Goal: Information Seeking & Learning: Learn about a topic

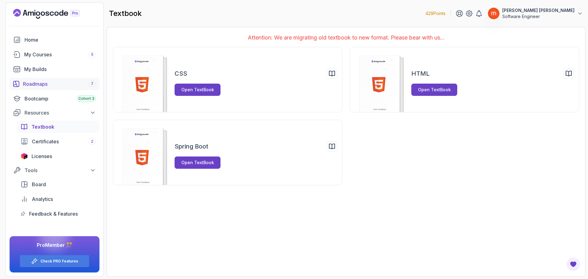
drag, startPoint x: 52, startPoint y: 85, endPoint x: 86, endPoint y: 89, distance: 34.5
click at [52, 85] on div "Roadmaps 7" at bounding box center [59, 83] width 73 height 7
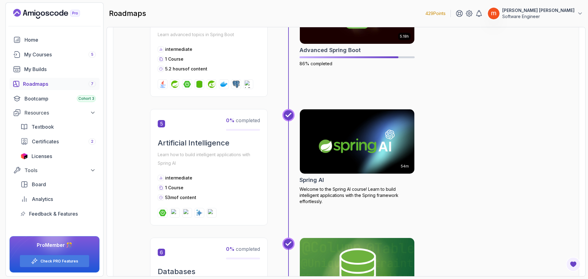
scroll to position [558, 0]
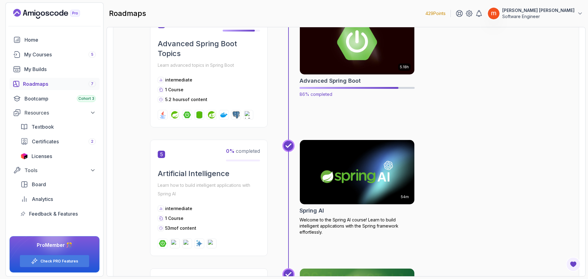
click at [364, 65] on img at bounding box center [357, 42] width 120 height 67
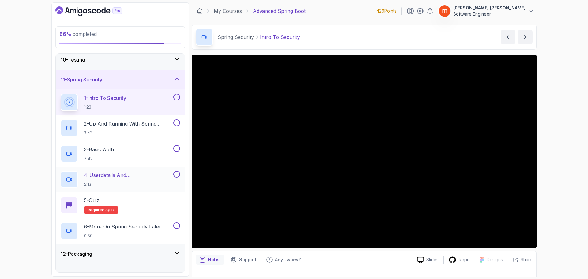
scroll to position [184, 0]
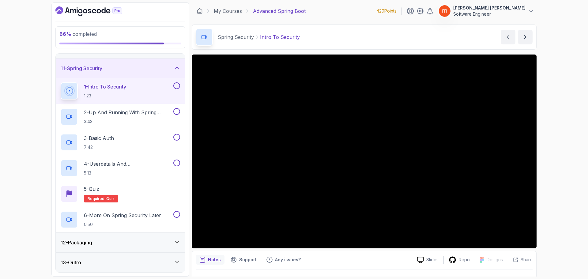
click at [170, 244] on div "12 - Packaging" at bounding box center [120, 242] width 119 height 7
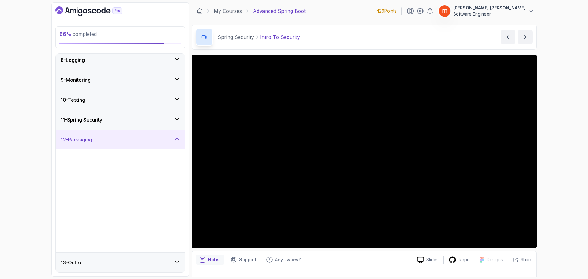
scroll to position [143, 0]
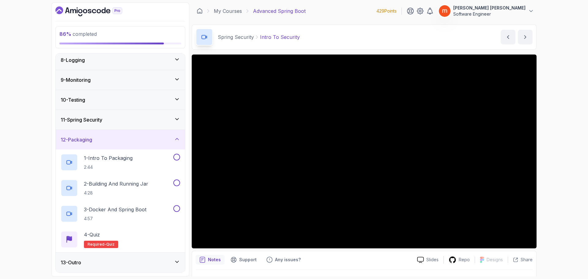
click at [176, 141] on icon at bounding box center [177, 139] width 6 height 6
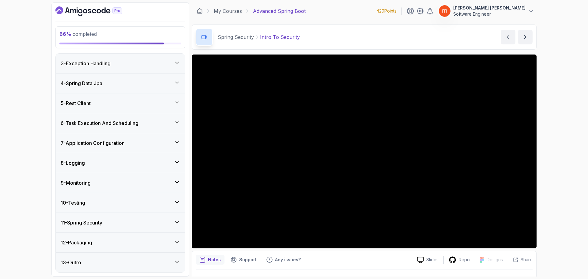
scroll to position [40, 0]
click at [146, 221] on div "11 - Spring Security" at bounding box center [120, 222] width 119 height 7
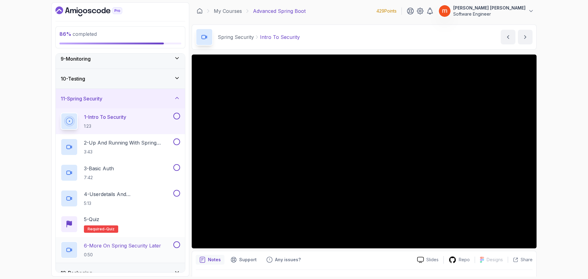
scroll to position [164, 0]
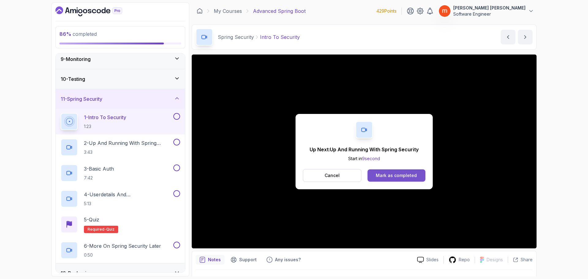
click at [410, 174] on div "Mark as completed" at bounding box center [396, 175] width 41 height 6
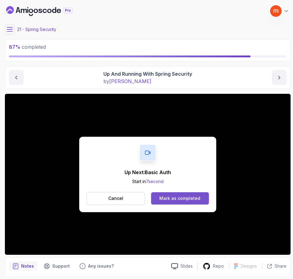
click at [171, 200] on div "Mark as completed" at bounding box center [180, 198] width 41 height 6
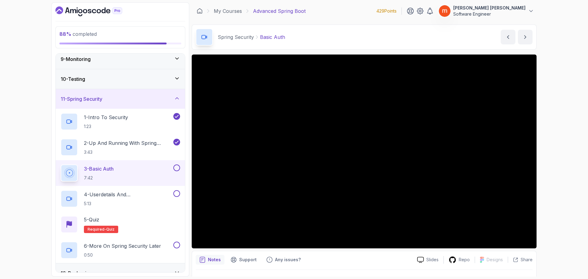
click at [179, 168] on button at bounding box center [176, 167] width 7 height 7
click at [176, 195] on button at bounding box center [176, 193] width 7 height 7
click at [129, 221] on div "5 - Quiz Required- quiz" at bounding box center [120, 224] width 119 height 17
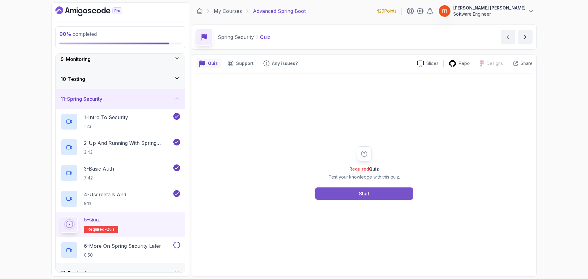
click at [375, 195] on button "Start" at bounding box center [364, 193] width 98 height 12
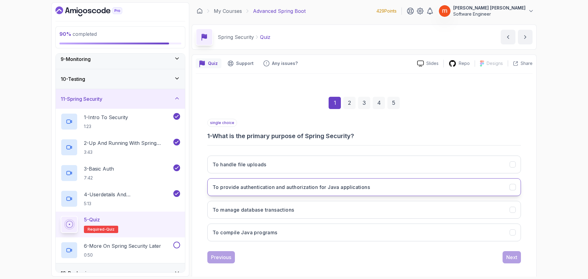
drag, startPoint x: 327, startPoint y: 191, endPoint x: 343, endPoint y: 192, distance: 16.3
click at [327, 191] on button "To provide authentication and authorization for Java applications" at bounding box center [364, 187] width 314 height 18
click at [513, 262] on button "Next" at bounding box center [512, 257] width 18 height 12
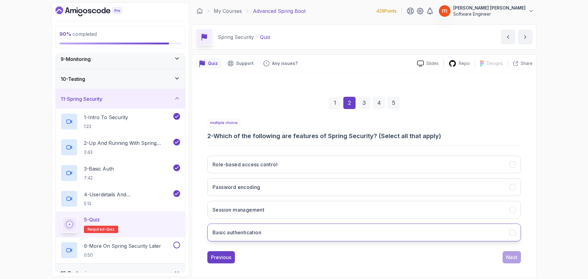
click at [292, 230] on button "Basic authentication" at bounding box center [364, 233] width 314 height 18
click at [293, 187] on button "Password encoding" at bounding box center [364, 187] width 314 height 18
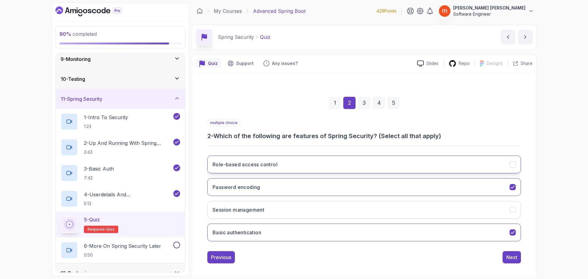
click at [344, 158] on button "Role-based access control" at bounding box center [364, 165] width 314 height 18
click at [486, 208] on button "Session management" at bounding box center [364, 210] width 314 height 18
click at [511, 254] on div "Next" at bounding box center [511, 257] width 11 height 7
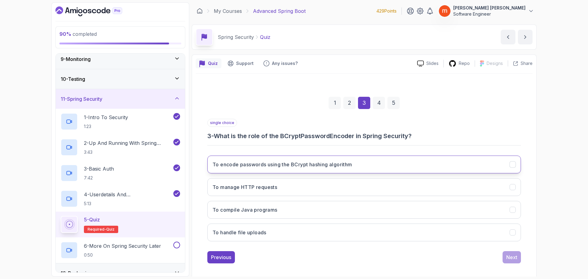
click at [262, 168] on h3 "To encode passwords using the BCrypt hashing algorithm" at bounding box center [283, 164] width 140 height 7
click at [510, 258] on div "Next" at bounding box center [511, 257] width 11 height 7
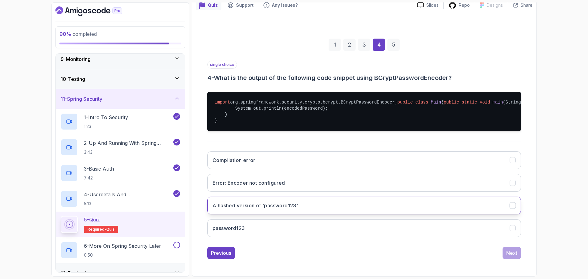
scroll to position [95, 0]
click at [278, 203] on h3 "A hashed version of 'password123'" at bounding box center [255, 205] width 85 height 7
click at [516, 252] on div "Next" at bounding box center [511, 252] width 11 height 7
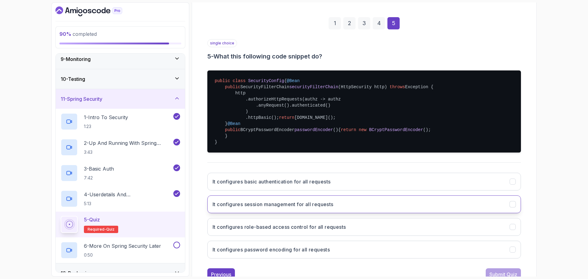
scroll to position [138, 0]
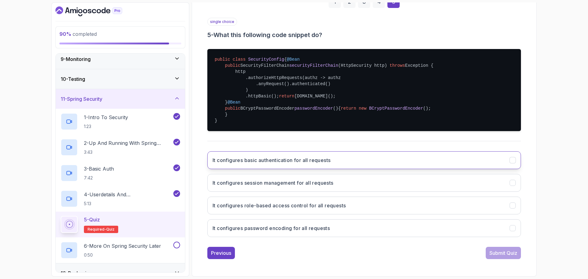
click at [372, 157] on button "It configures basic authentication for all requests" at bounding box center [364, 160] width 314 height 18
click at [507, 255] on div "Submit Quiz" at bounding box center [504, 252] width 28 height 7
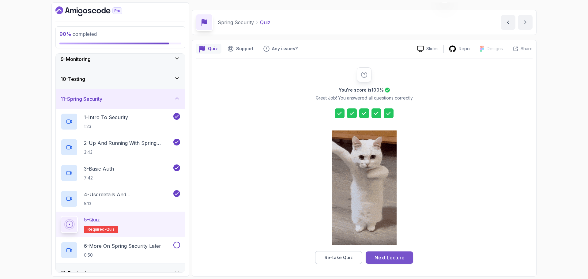
click at [390, 259] on div "Next Lecture" at bounding box center [390, 257] width 30 height 7
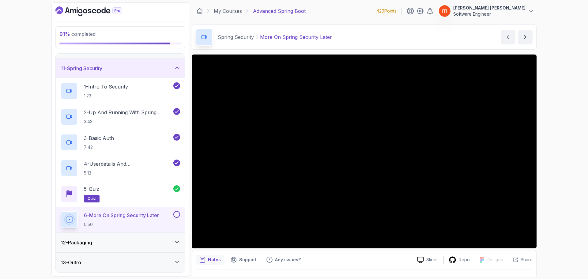
scroll to position [14, 0]
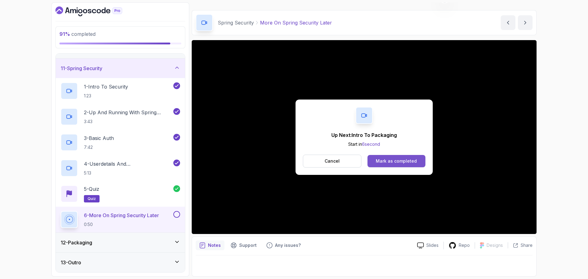
click at [394, 161] on div "Mark as completed" at bounding box center [396, 161] width 41 height 6
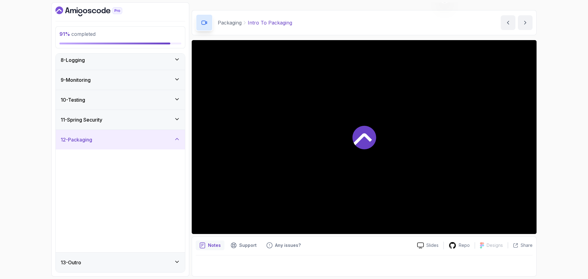
scroll to position [143, 0]
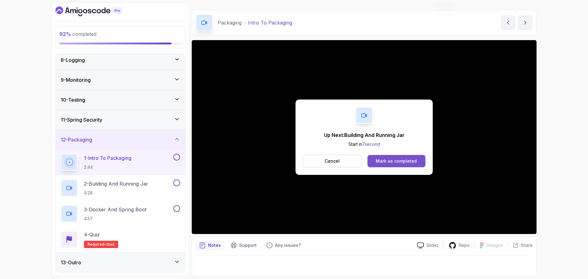
click at [401, 163] on div "Mark as completed" at bounding box center [396, 161] width 41 height 6
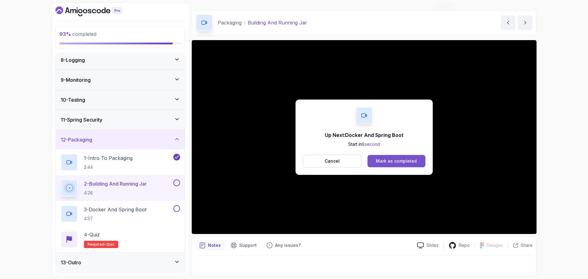
click at [405, 164] on button "Mark as completed" at bounding box center [397, 161] width 58 height 12
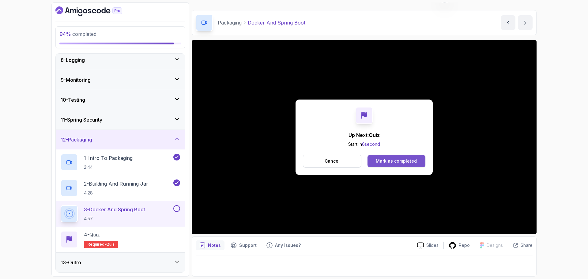
click at [383, 161] on div "Mark as completed" at bounding box center [396, 161] width 41 height 6
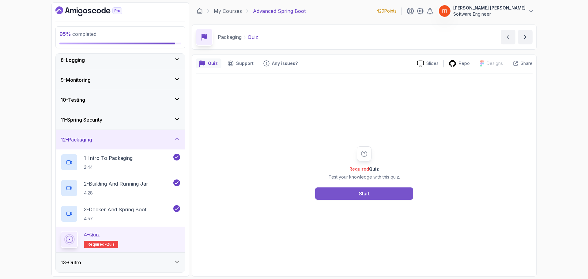
click at [365, 192] on div "Start" at bounding box center [364, 193] width 11 height 7
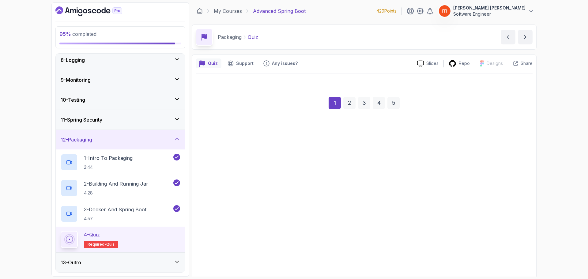
click at [365, 192] on h3 "To bundle the application and its dependencies for deployment" at bounding box center [290, 188] width 154 height 7
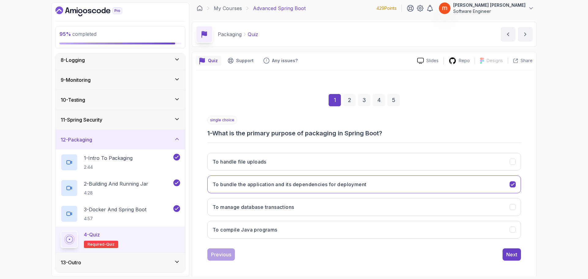
scroll to position [4, 0]
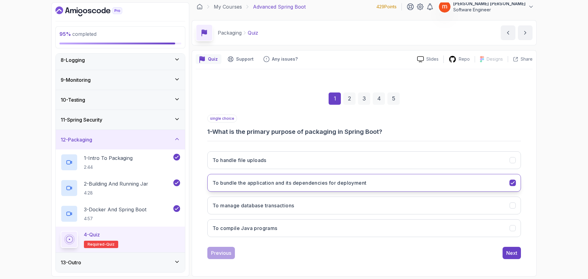
click at [351, 186] on h3 "To bundle the application and its dependencies for deployment" at bounding box center [290, 182] width 154 height 7
click at [512, 254] on div "Next" at bounding box center [511, 252] width 11 height 7
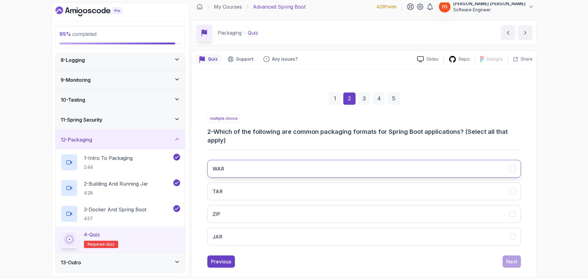
click at [269, 172] on button "WAR" at bounding box center [364, 169] width 314 height 18
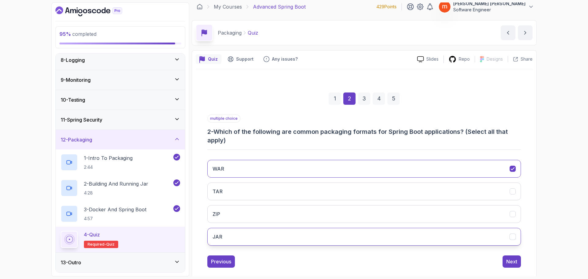
click at [267, 237] on button "JAR" at bounding box center [364, 237] width 314 height 18
click at [508, 260] on div "Next" at bounding box center [511, 261] width 11 height 7
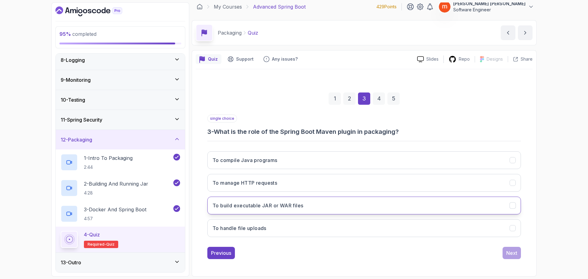
click at [299, 208] on h3 "To build executable JAR or WAR files" at bounding box center [258, 205] width 91 height 7
click at [514, 254] on div "Next" at bounding box center [511, 252] width 11 height 7
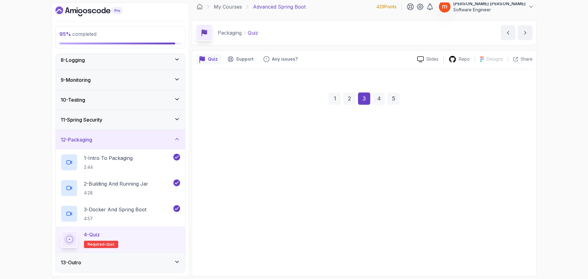
click at [514, 254] on div "Next" at bounding box center [511, 252] width 11 height 7
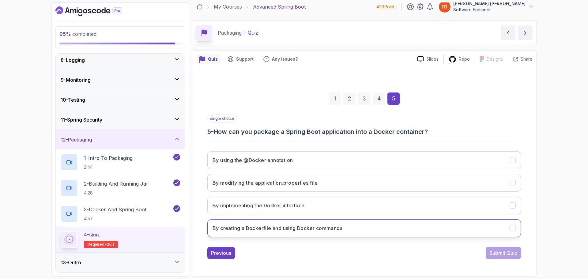
click at [267, 226] on h3 "By creating a Dockerfile and using Docker commands" at bounding box center [278, 228] width 130 height 7
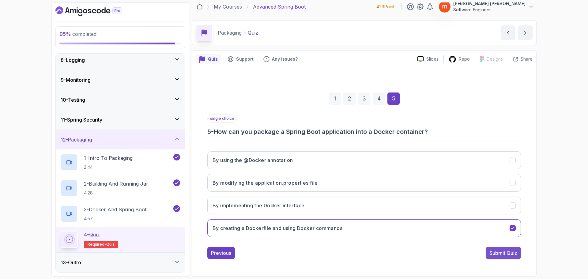
click at [505, 257] on button "Submit Quiz" at bounding box center [503, 253] width 35 height 12
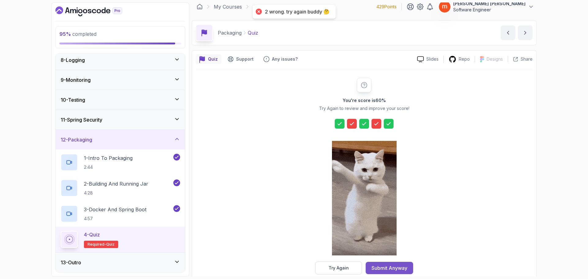
click at [387, 267] on div "Submit Anyway" at bounding box center [390, 267] width 36 height 7
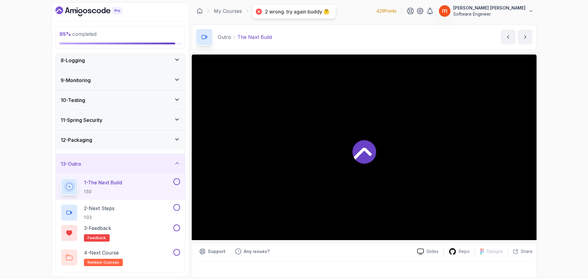
scroll to position [143, 0]
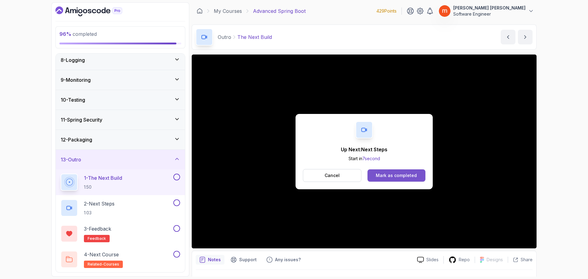
click at [397, 179] on button "Mark as completed" at bounding box center [397, 175] width 58 height 12
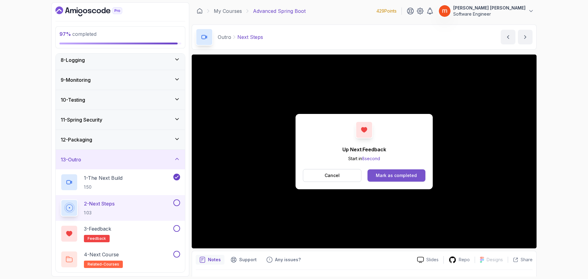
click at [408, 178] on div "Mark as completed" at bounding box center [396, 175] width 41 height 6
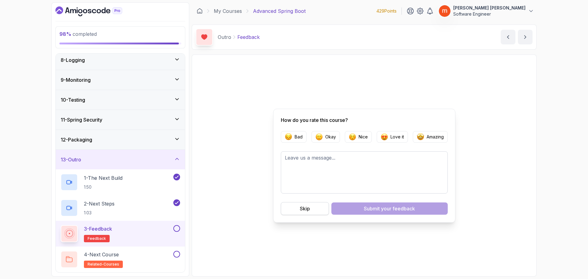
click at [296, 214] on button "Skip" at bounding box center [305, 208] width 48 height 13
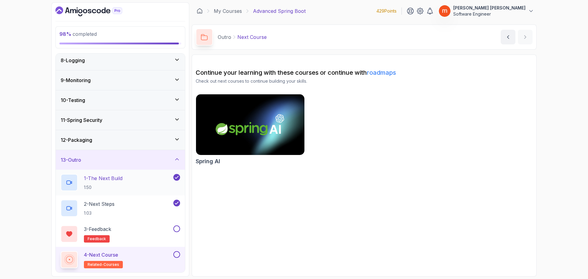
scroll to position [143, 0]
drag, startPoint x: 174, startPoint y: 229, endPoint x: 173, endPoint y: 233, distance: 3.4
click at [173, 231] on div at bounding box center [176, 228] width 8 height 7
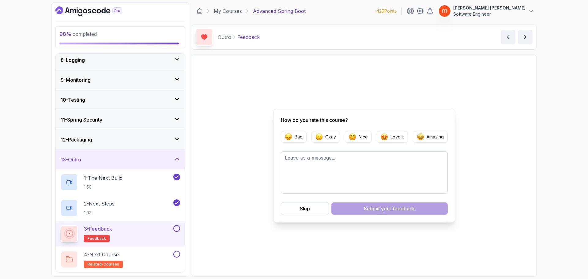
click at [176, 230] on button at bounding box center [176, 228] width 7 height 7
click at [316, 177] on textarea at bounding box center [364, 172] width 167 height 42
type textarea "ok"
click at [363, 136] on p "Nice" at bounding box center [363, 137] width 9 height 6
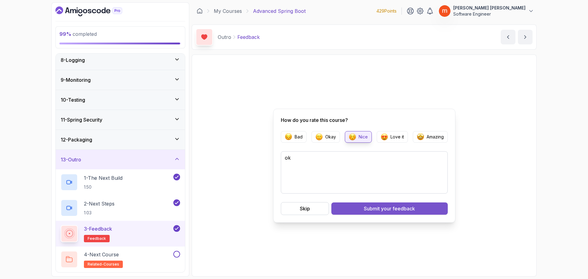
click at [369, 207] on div "Submit your feedback" at bounding box center [389, 208] width 51 height 7
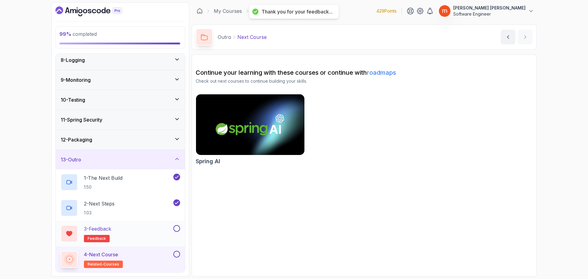
click at [177, 233] on button "3 - Feedback feedback" at bounding box center [120, 233] width 119 height 17
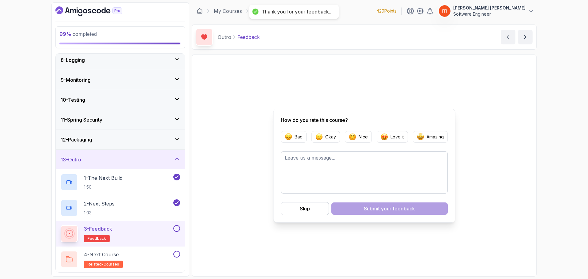
click at [175, 233] on button "3 - Feedback feedback" at bounding box center [120, 233] width 119 height 17
click at [309, 162] on textarea at bounding box center [364, 172] width 167 height 42
click at [346, 140] on button "Nice" at bounding box center [358, 137] width 27 height 12
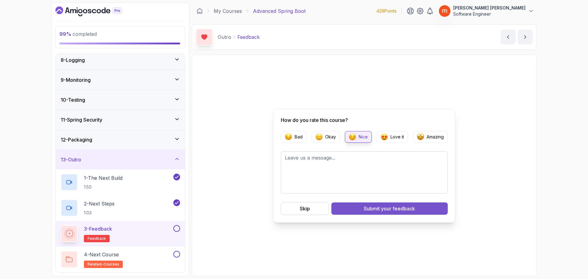
click at [371, 204] on button "Submit your feedback" at bounding box center [389, 208] width 116 height 12
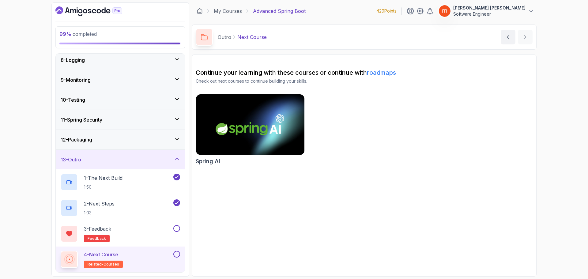
click at [177, 254] on button at bounding box center [176, 254] width 7 height 7
click at [177, 231] on button at bounding box center [176, 228] width 7 height 7
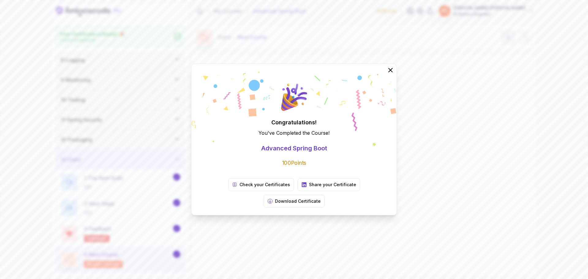
scroll to position [141, 0]
click at [390, 74] on icon at bounding box center [391, 70] width 8 height 8
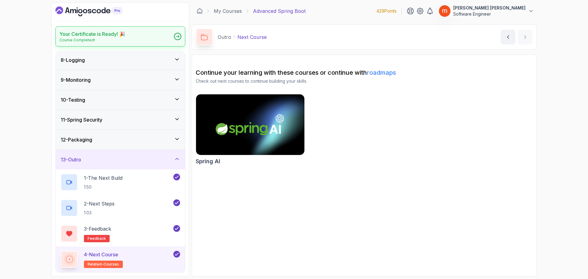
click at [106, 38] on p "Course Completed!" at bounding box center [92, 40] width 66 height 5
click at [73, 12] on icon "Dashboard" at bounding box center [73, 11] width 6 height 4
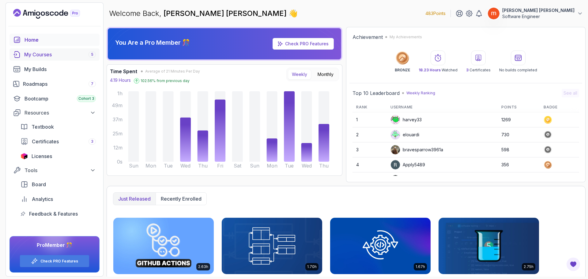
click at [55, 58] on div "My Courses 5" at bounding box center [60, 54] width 72 height 7
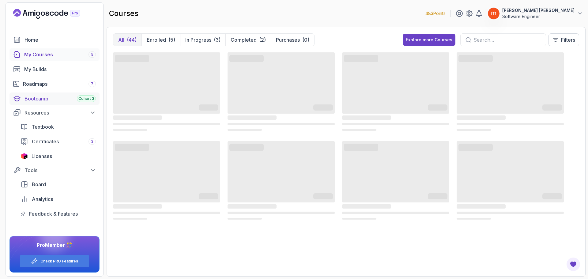
click at [55, 93] on link "Bootcamp Cohort 3" at bounding box center [54, 99] width 90 height 12
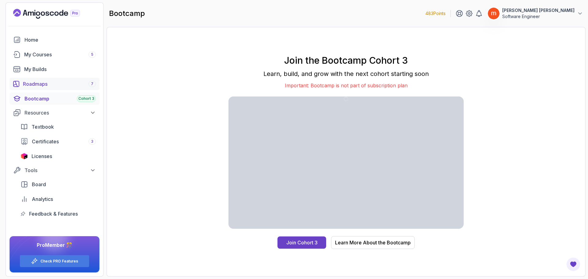
click at [59, 86] on div "Roadmaps 7" at bounding box center [59, 83] width 73 height 7
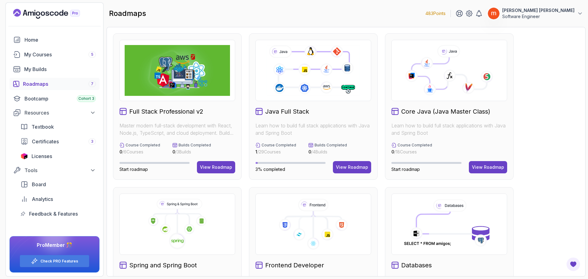
scroll to position [92, 0]
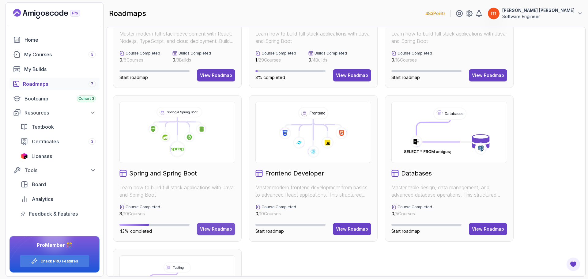
click at [208, 228] on div "View Roadmap" at bounding box center [216, 229] width 32 height 6
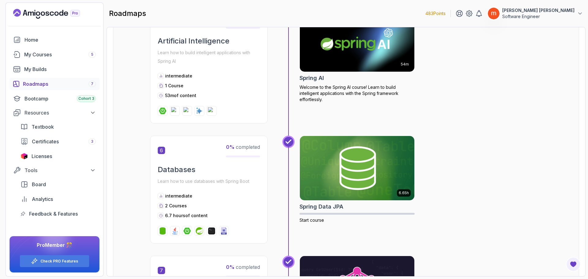
scroll to position [677, 0]
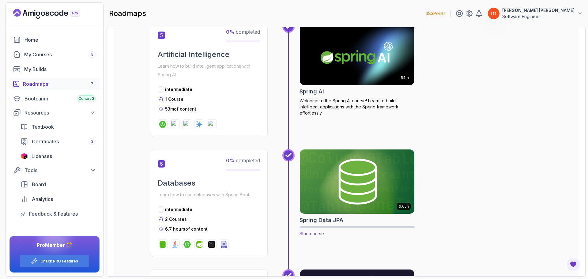
click at [347, 180] on img at bounding box center [357, 181] width 120 height 67
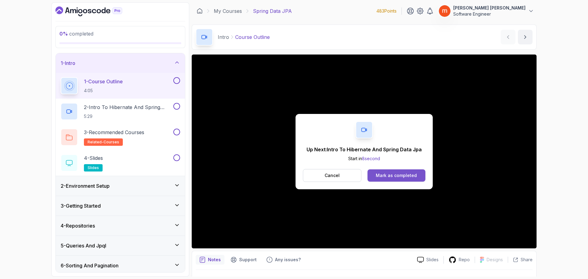
click at [402, 172] on button "Mark as completed" at bounding box center [397, 175] width 58 height 12
